Goal: Use online tool/utility: Utilize a website feature to perform a specific function

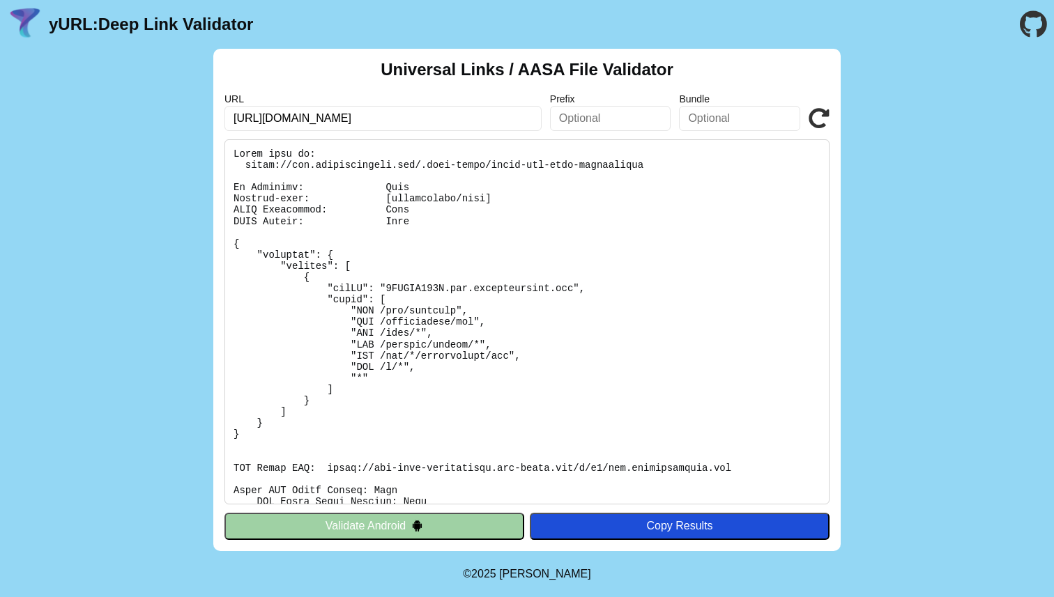
scroll to position [166, 0]
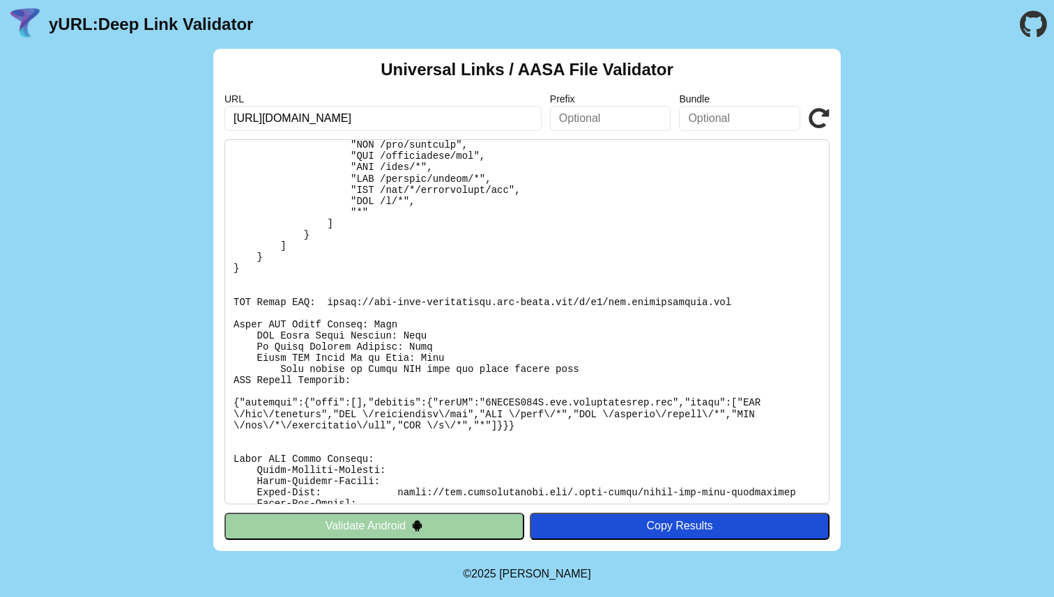
click at [812, 122] on icon at bounding box center [818, 118] width 21 height 21
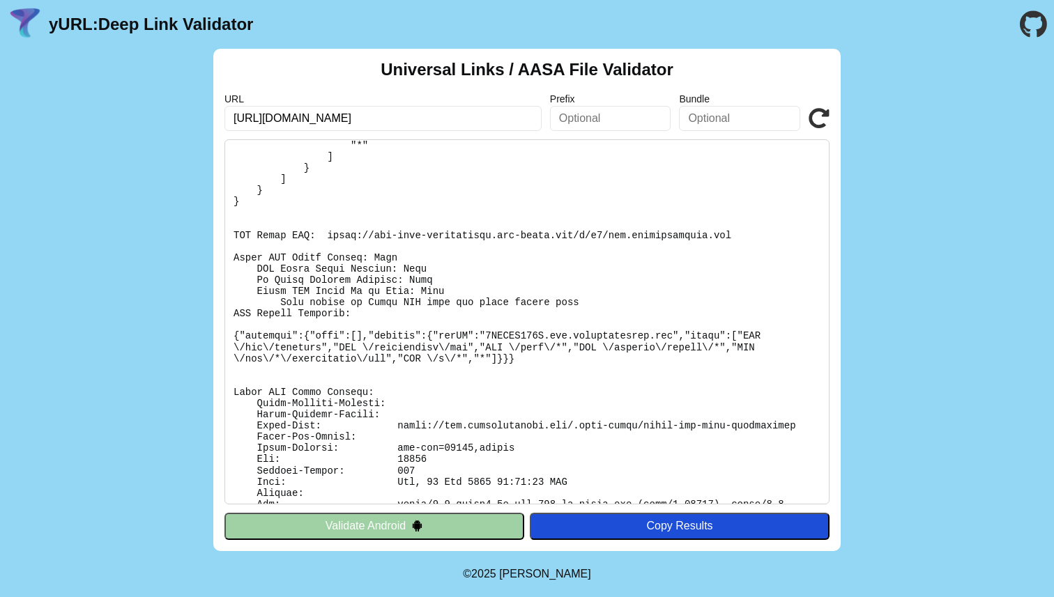
scroll to position [261, 0]
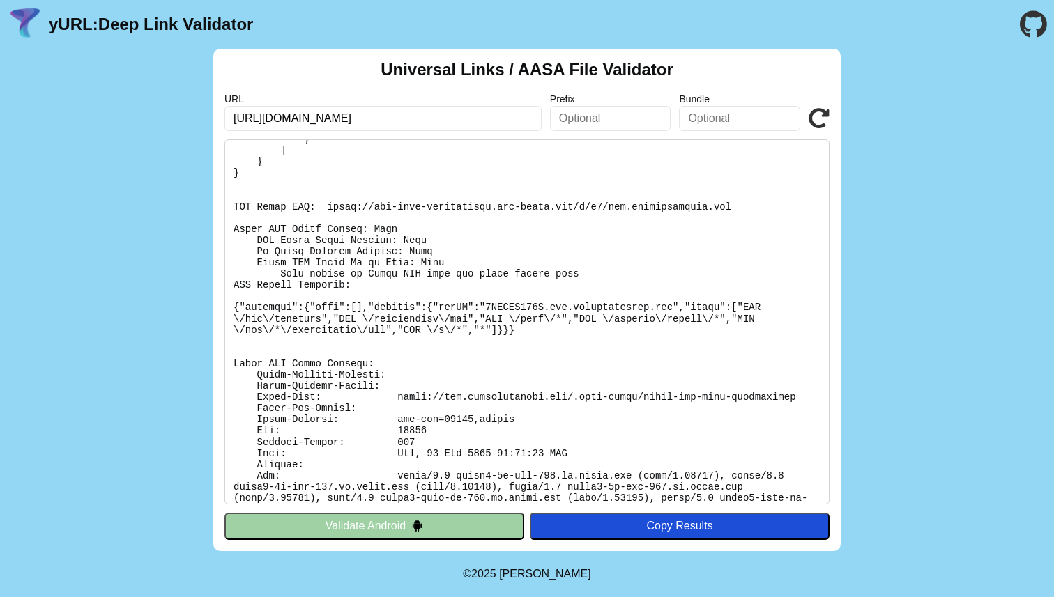
click at [813, 121] on icon at bounding box center [818, 118] width 21 height 21
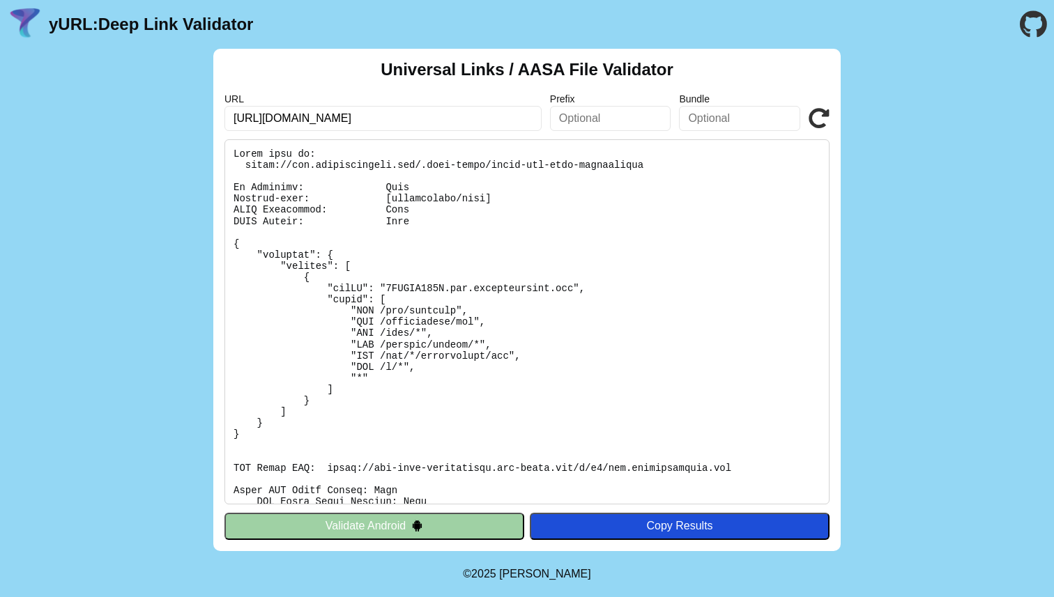
click at [820, 122] on icon at bounding box center [818, 118] width 21 height 21
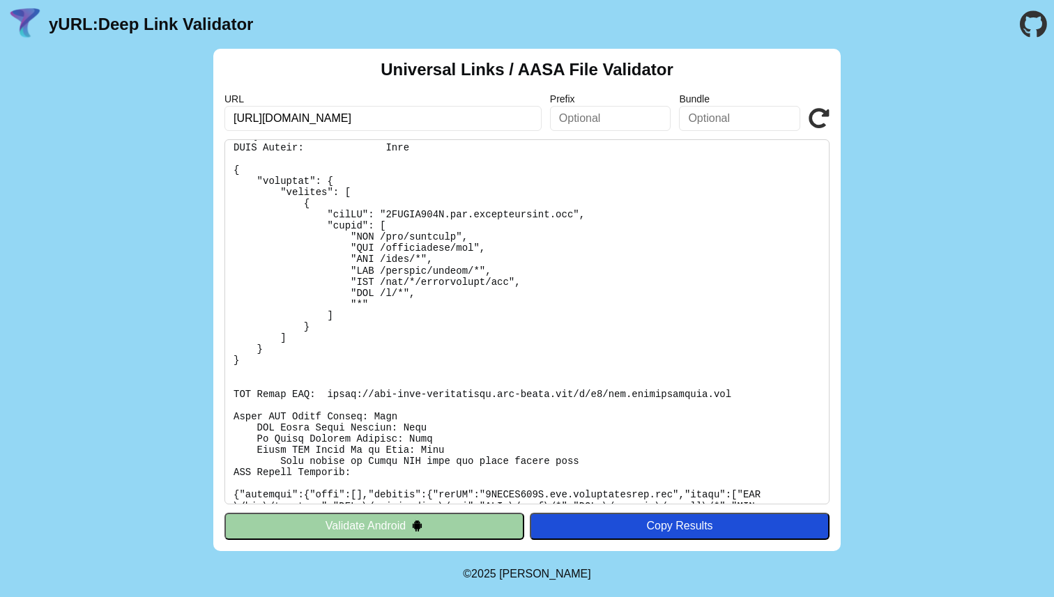
scroll to position [75, 0]
click at [822, 118] on icon at bounding box center [818, 118] width 21 height 21
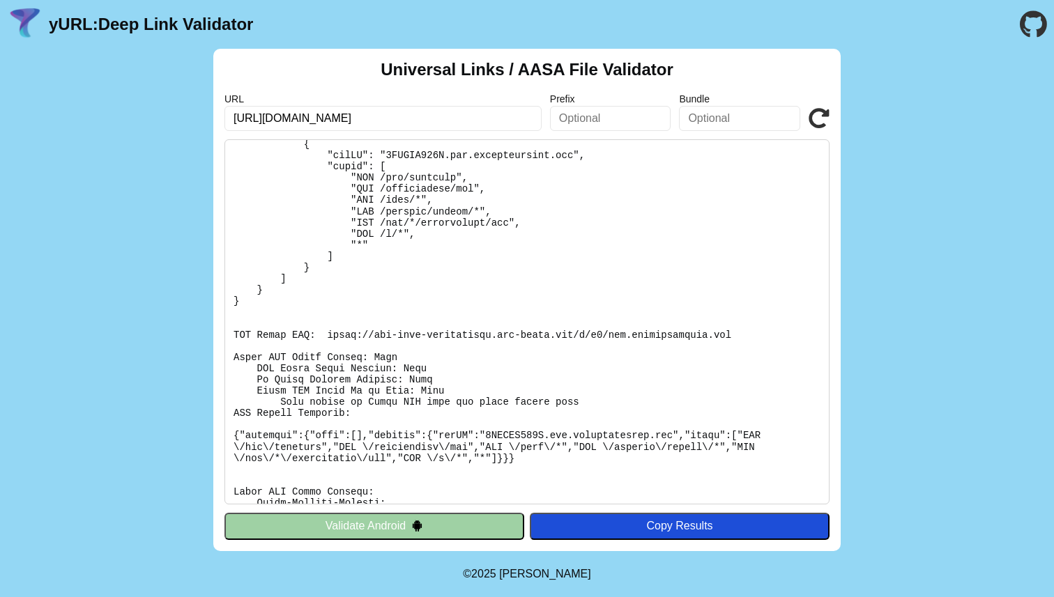
scroll to position [147, 0]
